Goal: Book appointment/travel/reservation

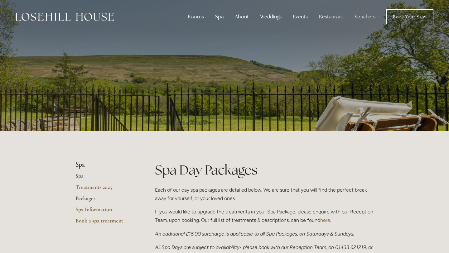
click at [79, 178] on link "Spa" at bounding box center [104, 177] width 59 height 11
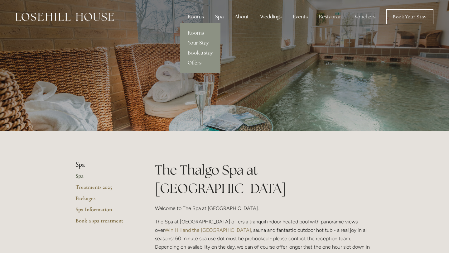
click at [208, 52] on link "Book a stay" at bounding box center [200, 53] width 40 height 10
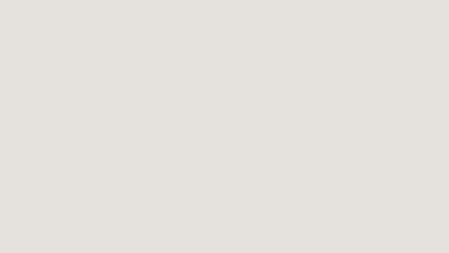
scroll to position [281, 0]
